Goal: Task Accomplishment & Management: Complete application form

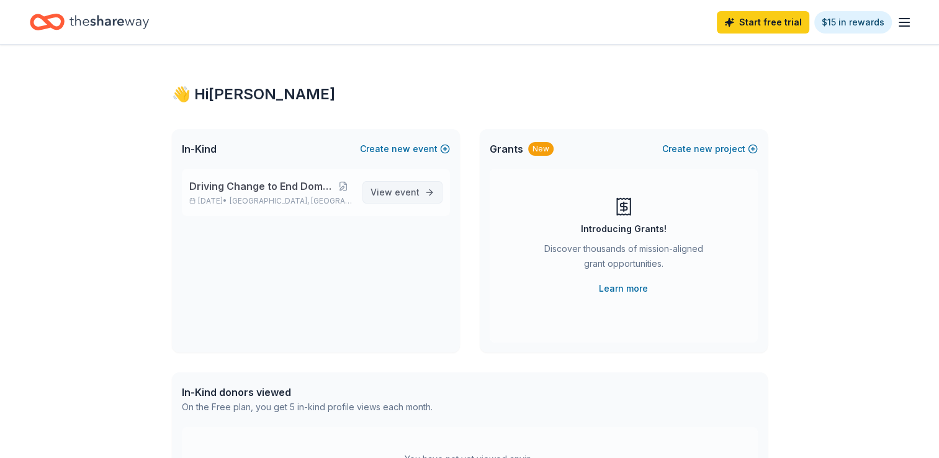
click at [401, 184] on link "View event" at bounding box center [402, 192] width 80 height 22
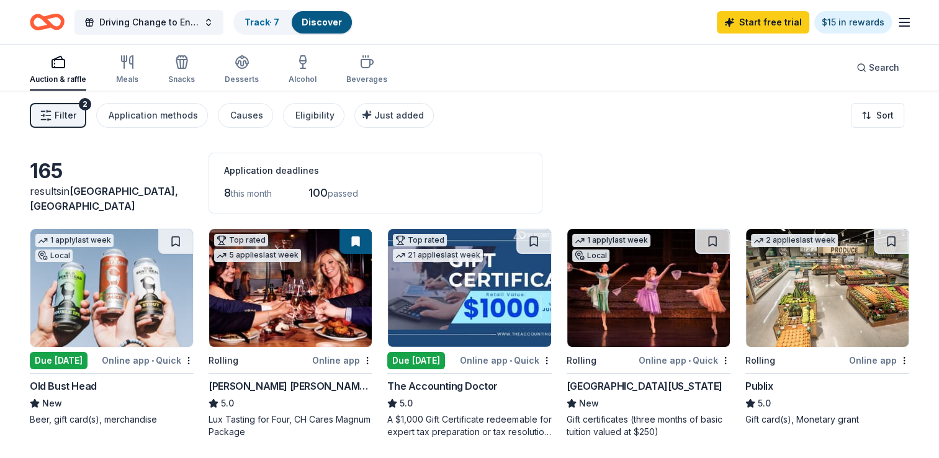
scroll to position [248, 0]
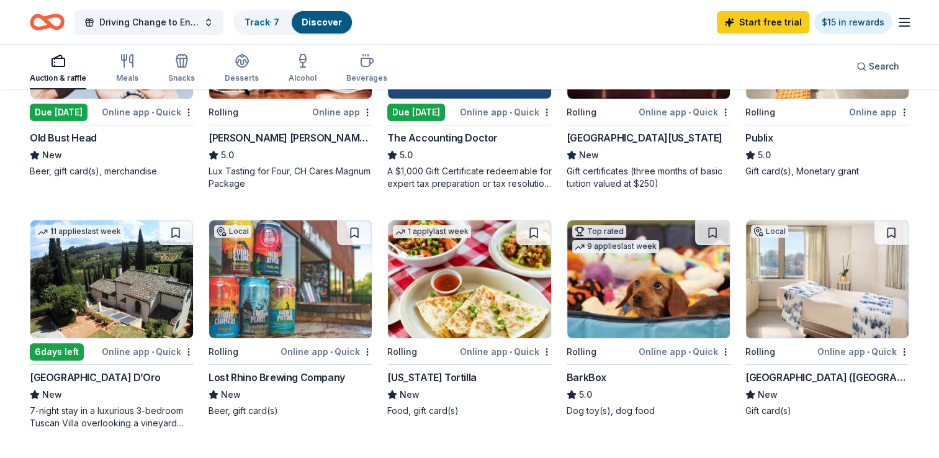
click at [860, 308] on img at bounding box center [827, 279] width 163 height 118
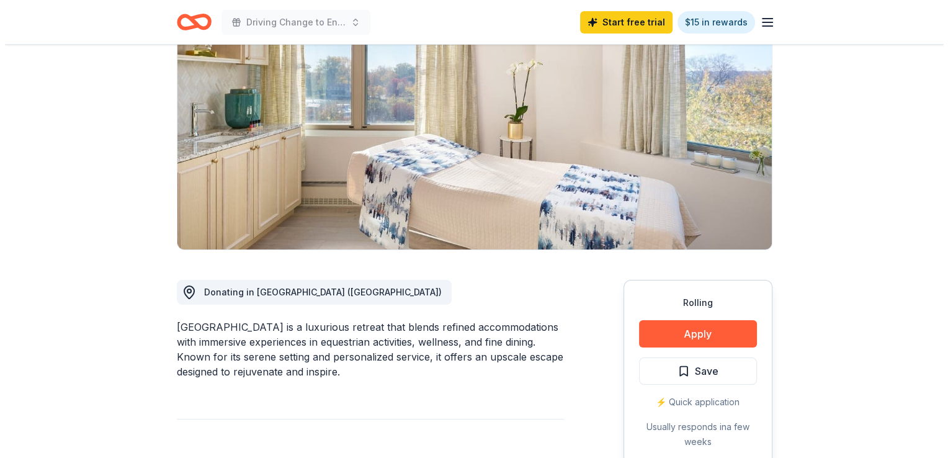
scroll to position [124, 0]
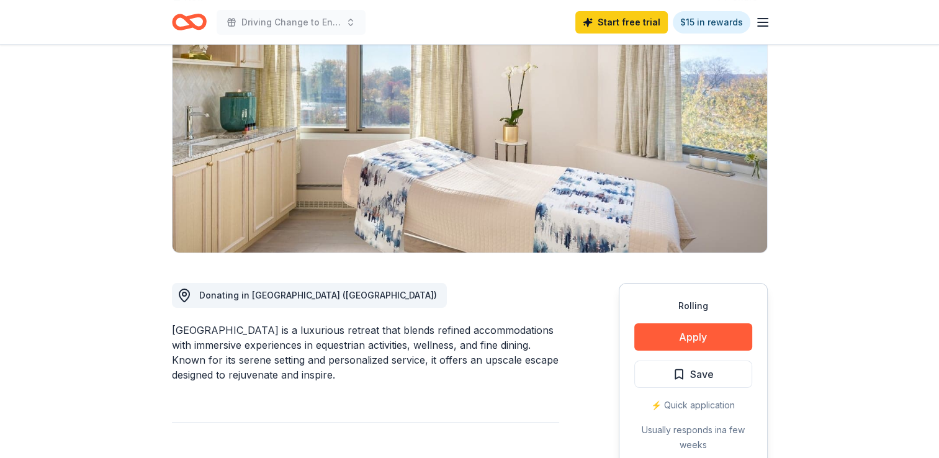
click at [672, 318] on div "Rolling Apply Save ⚡️ Quick application Usually responds in a few weeks" at bounding box center [692, 375] width 149 height 185
click at [677, 334] on button "Apply" at bounding box center [693, 336] width 118 height 27
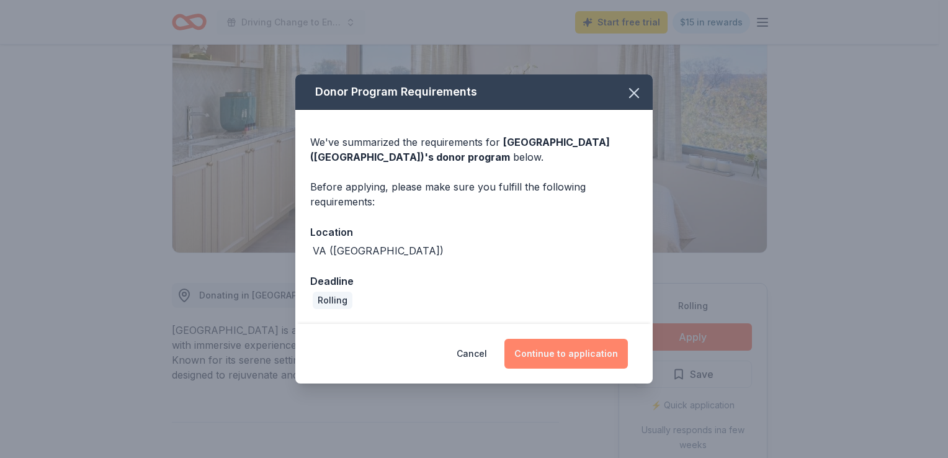
click at [555, 349] on button "Continue to application" at bounding box center [565, 354] width 123 height 30
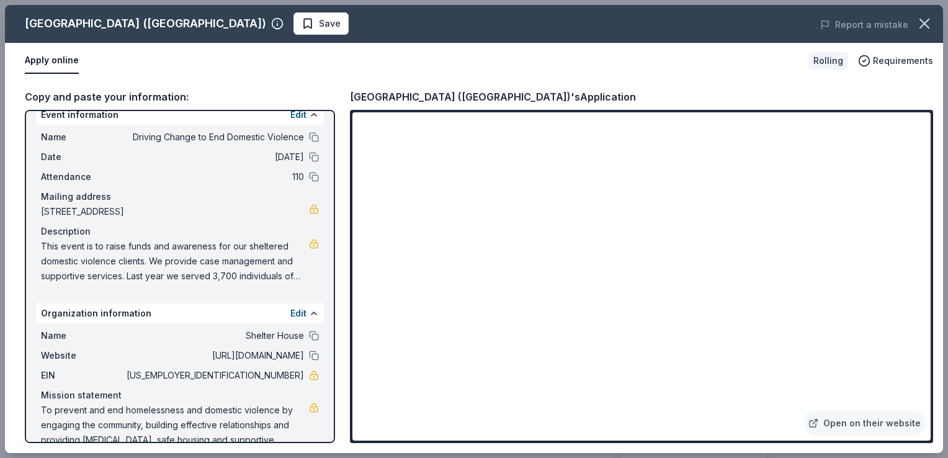
scroll to position [0, 0]
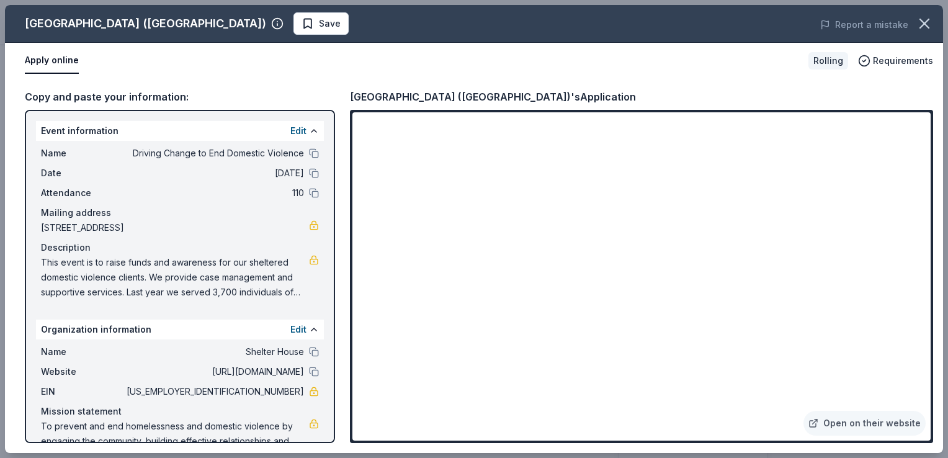
drag, startPoint x: 43, startPoint y: 129, endPoint x: 149, endPoint y: 159, distance: 110.2
click at [149, 159] on div "Event information Edit Name Driving Change to End Domestic Violence Date 10/16/…" at bounding box center [180, 213] width 288 height 184
drag, startPoint x: 58, startPoint y: 126, endPoint x: 130, endPoint y: 410, distance: 293.2
click at [129, 419] on span "To prevent and end homelessness and domestic violence by engaging the community…" at bounding box center [175, 441] width 268 height 45
drag, startPoint x: 176, startPoint y: 140, endPoint x: 123, endPoint y: 161, distance: 56.6
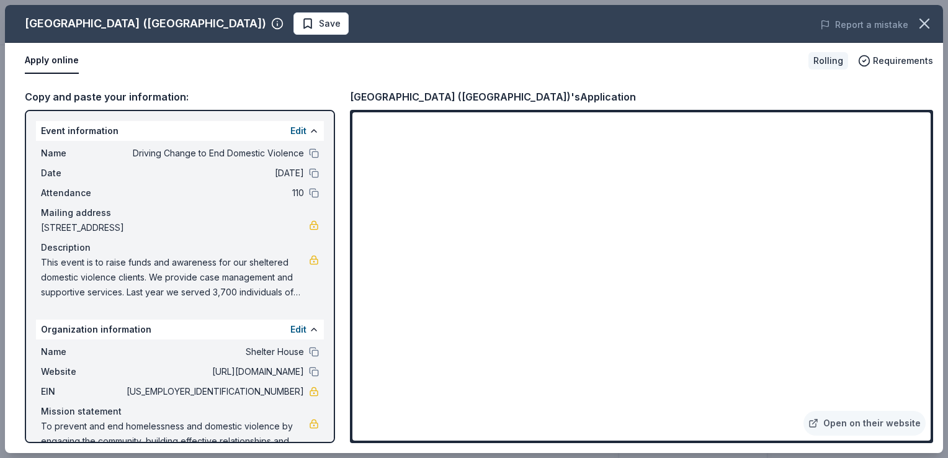
click at [123, 161] on div "Name Driving Change to End Domestic Violence Date 10/16/25 Attendance 110 Maili…" at bounding box center [180, 223] width 288 height 164
click at [129, 150] on span "Driving Change to End Domestic Violence" at bounding box center [214, 153] width 180 height 15
click at [127, 197] on span "110" at bounding box center [214, 192] width 180 height 15
click at [186, 97] on div "Copy and paste your information:" at bounding box center [180, 97] width 310 height 16
click at [876, 412] on link "Open on their website" at bounding box center [864, 423] width 122 height 25
